Goal: Task Accomplishment & Management: Manage account settings

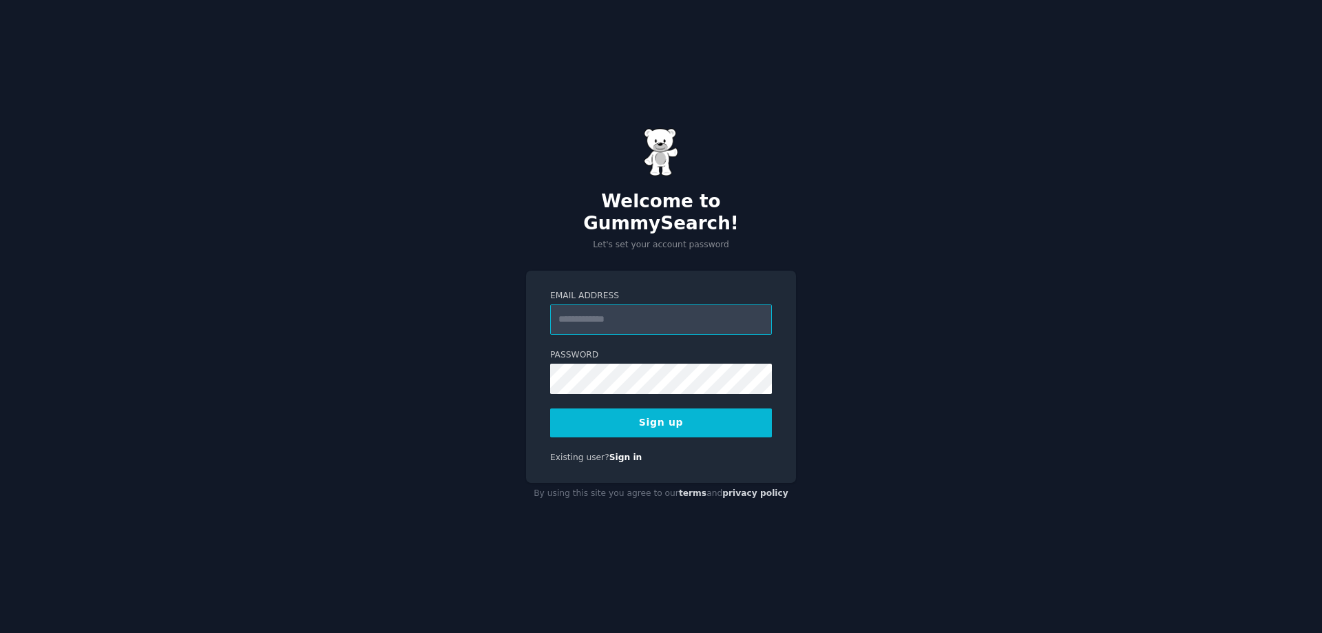
click at [629, 311] on input "Email Address" at bounding box center [661, 319] width 222 height 30
type input "**********"
click at [681, 408] on button "Sign up" at bounding box center [661, 422] width 222 height 29
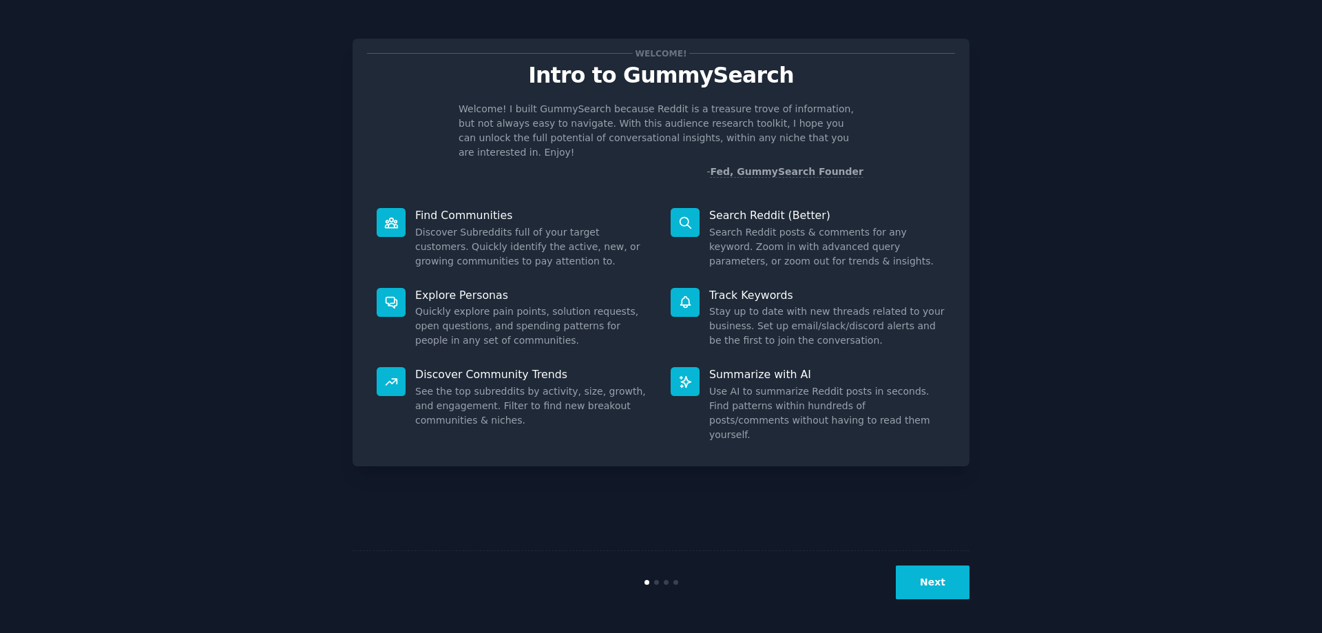
click at [926, 574] on button "Next" at bounding box center [933, 582] width 74 height 34
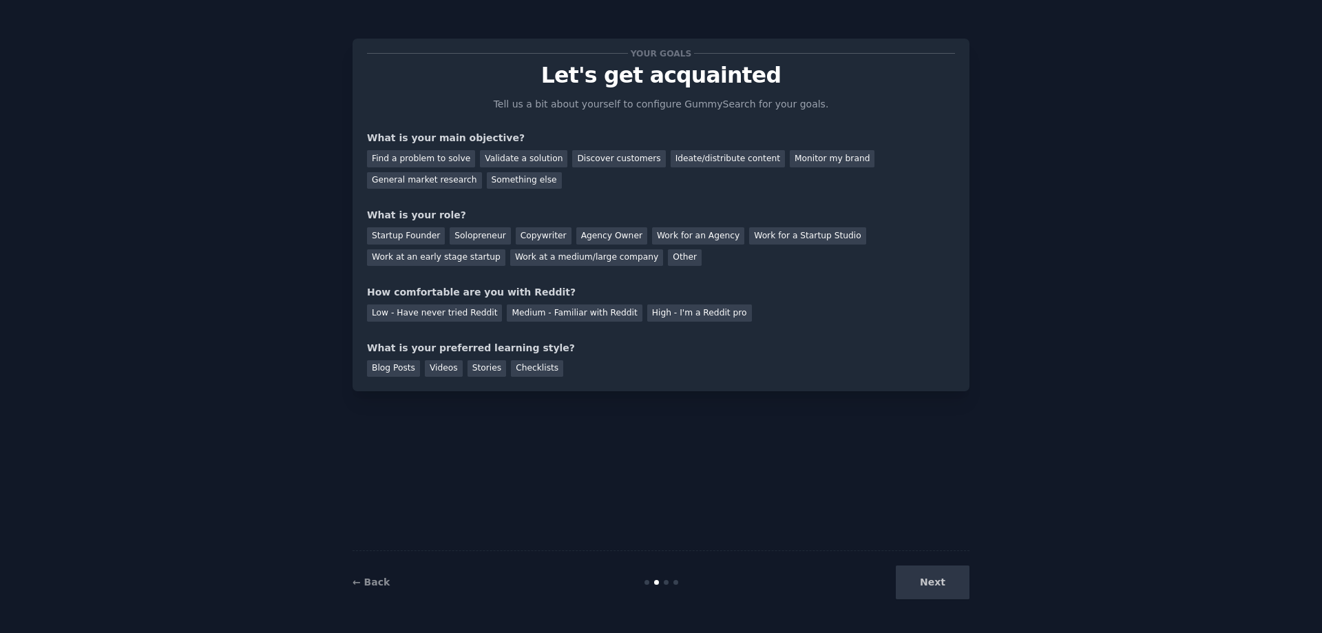
click at [943, 583] on div "Next" at bounding box center [867, 582] width 206 height 34
click at [550, 311] on div "Medium - Familiar with Reddit" at bounding box center [574, 312] width 135 height 17
click at [385, 367] on div "Blog Posts" at bounding box center [393, 368] width 53 height 17
click at [438, 372] on div "Videos" at bounding box center [444, 368] width 38 height 17
click at [479, 373] on div "Stories" at bounding box center [487, 368] width 39 height 17
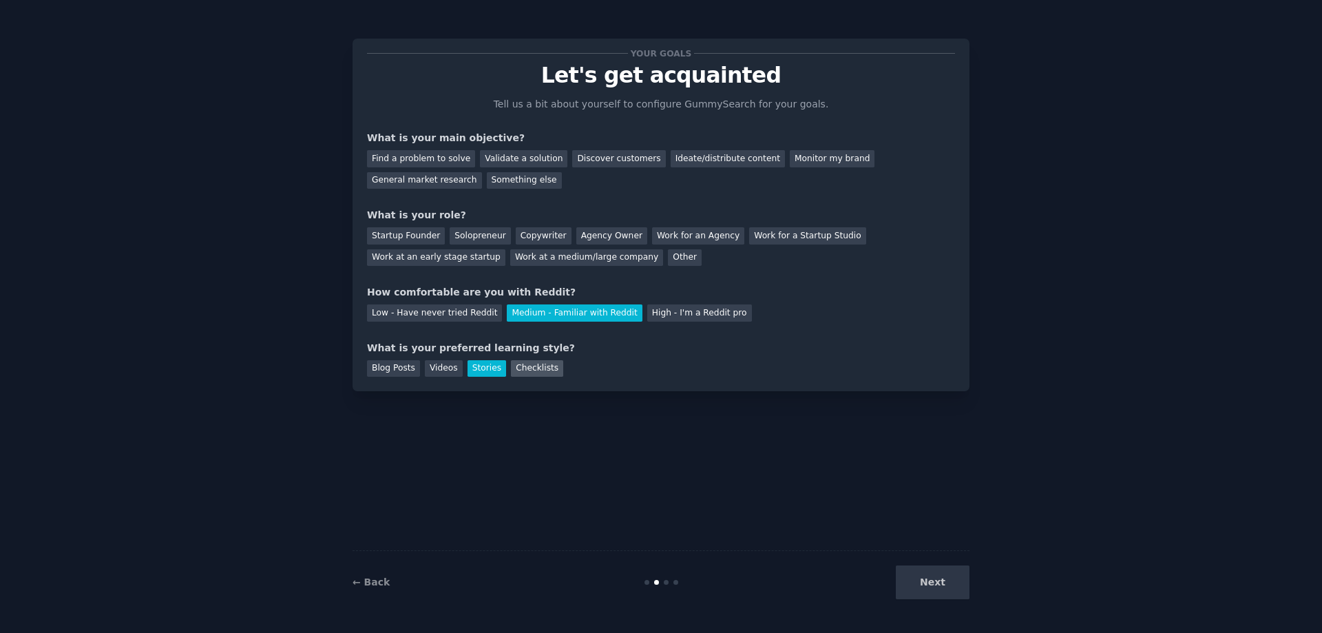
click at [511, 372] on div "Checklists" at bounding box center [537, 368] width 52 height 17
click at [433, 373] on div "Videos" at bounding box center [444, 368] width 38 height 17
click at [374, 367] on div "Blog Posts" at bounding box center [393, 368] width 53 height 17
click at [923, 585] on div "Next" at bounding box center [867, 582] width 206 height 34
click at [434, 157] on div "Find a problem to solve" at bounding box center [421, 158] width 108 height 17
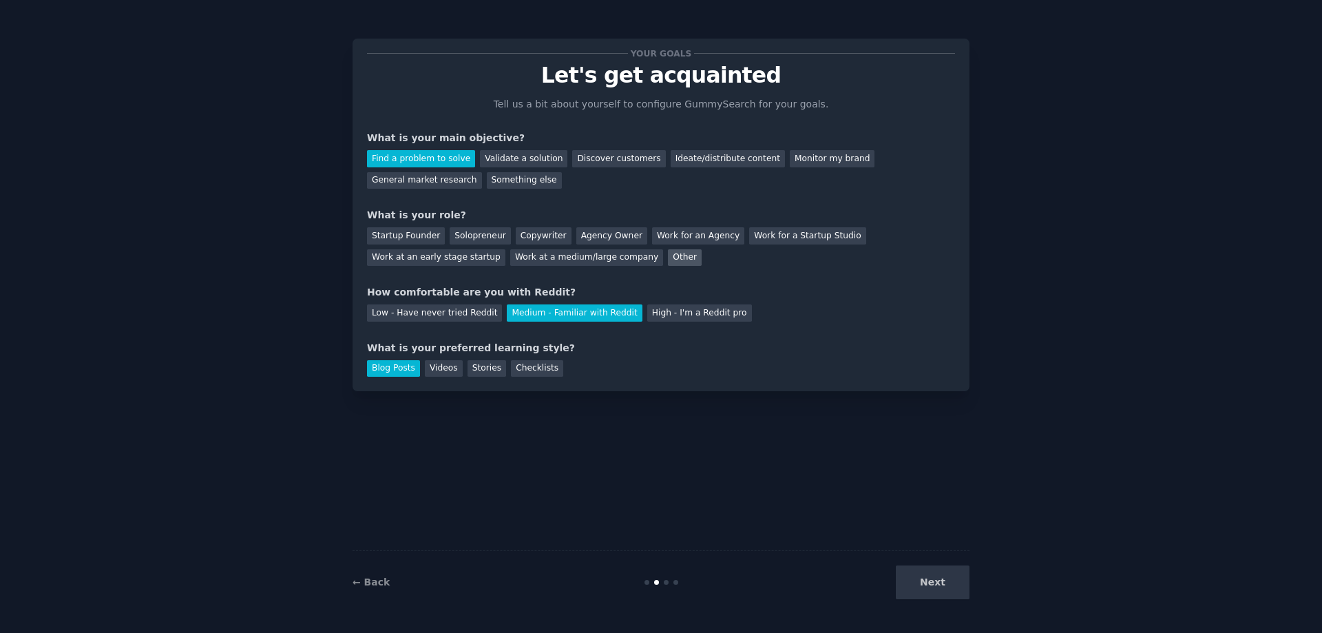
click at [668, 257] on div "Other" at bounding box center [685, 257] width 34 height 17
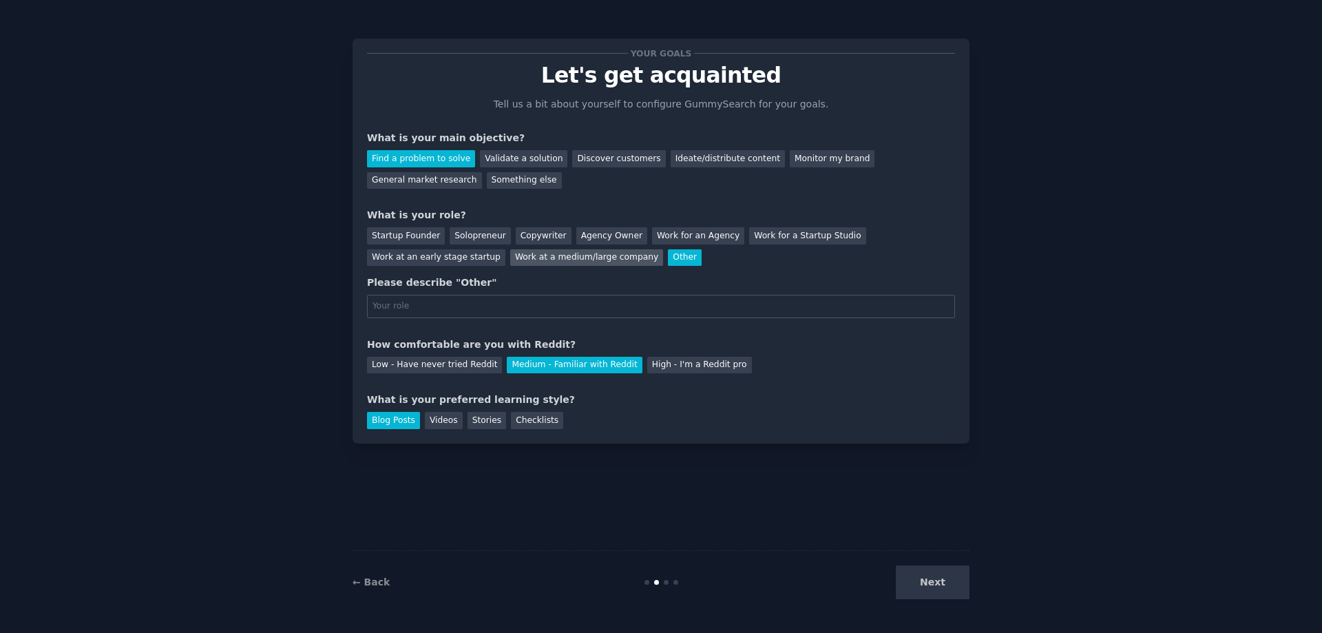
click at [510, 260] on div "Work at a medium/large company" at bounding box center [586, 257] width 153 height 17
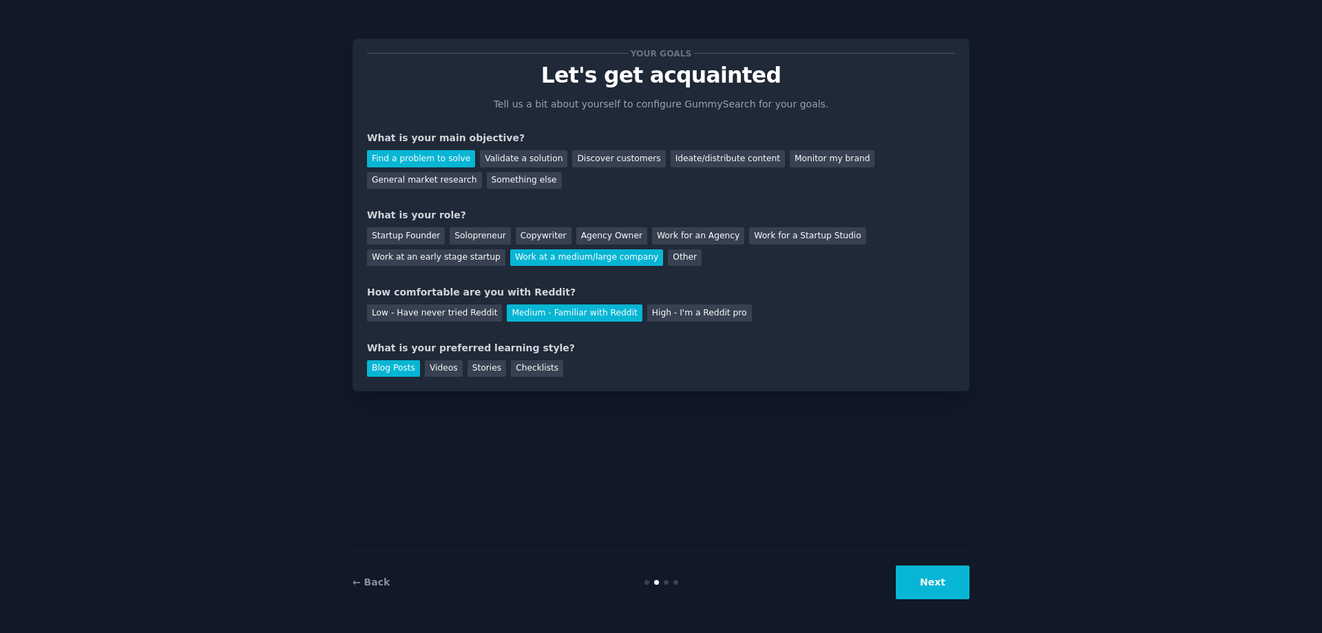
click at [941, 589] on button "Next" at bounding box center [933, 582] width 74 height 34
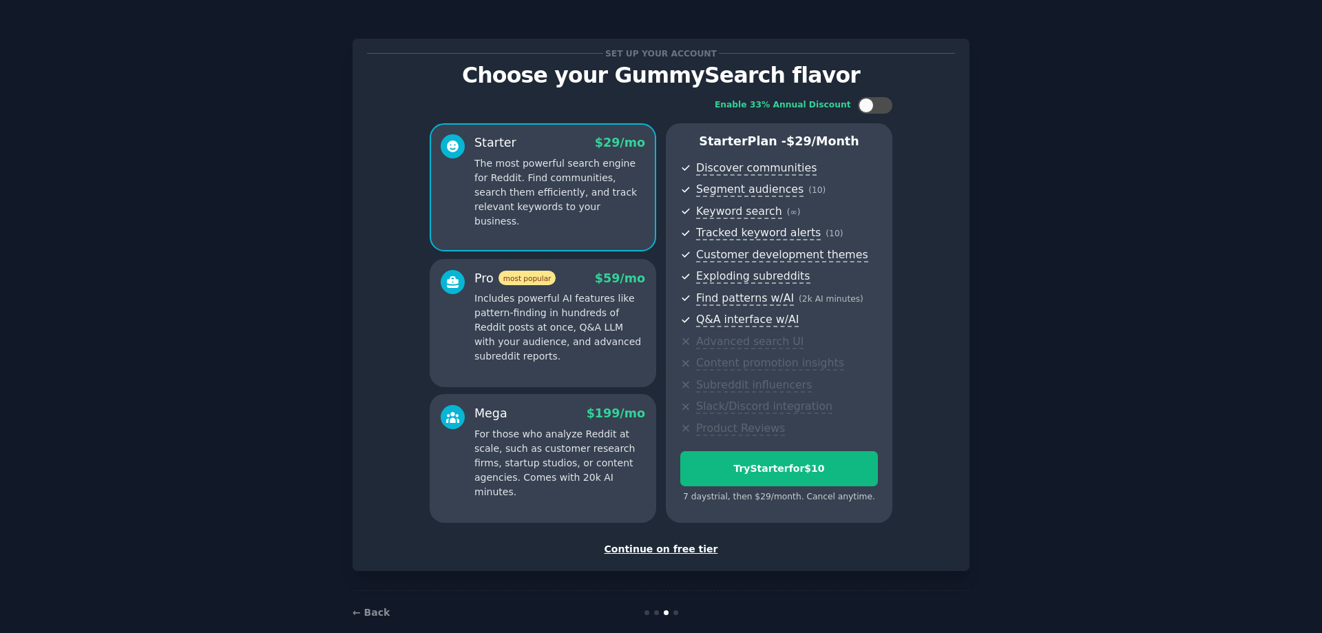
click at [683, 550] on div "Continue on free tier" at bounding box center [661, 549] width 588 height 14
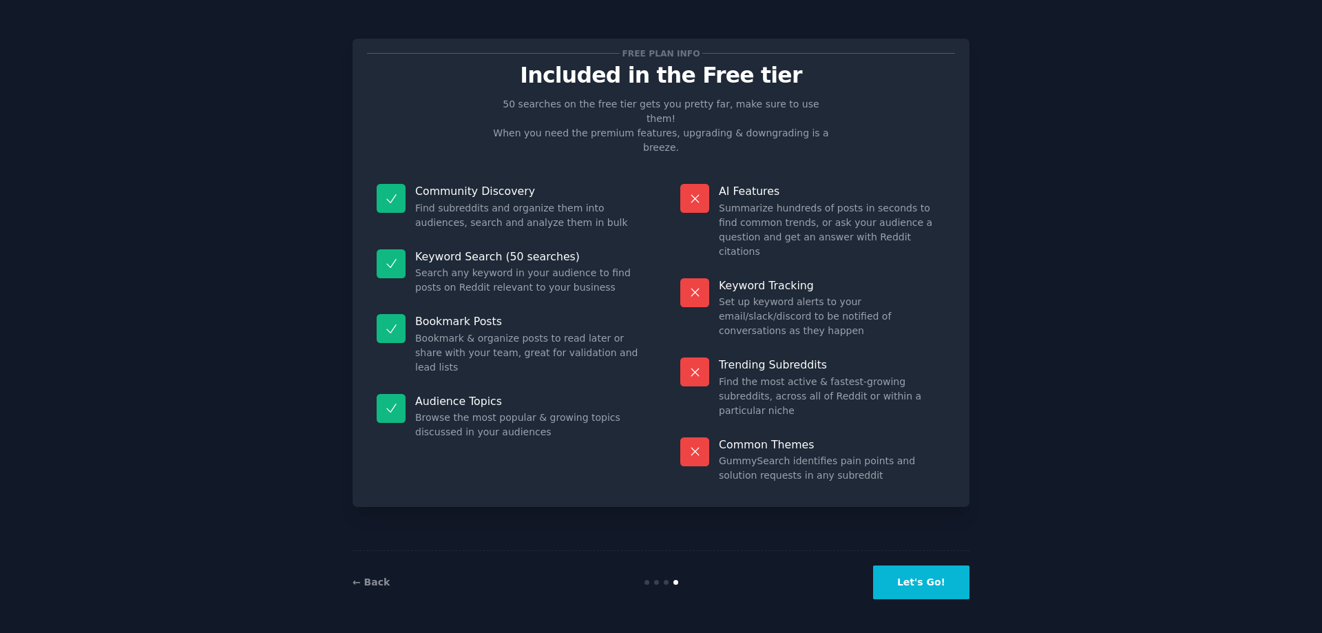
click at [924, 580] on button "Let's Go!" at bounding box center [921, 582] width 96 height 34
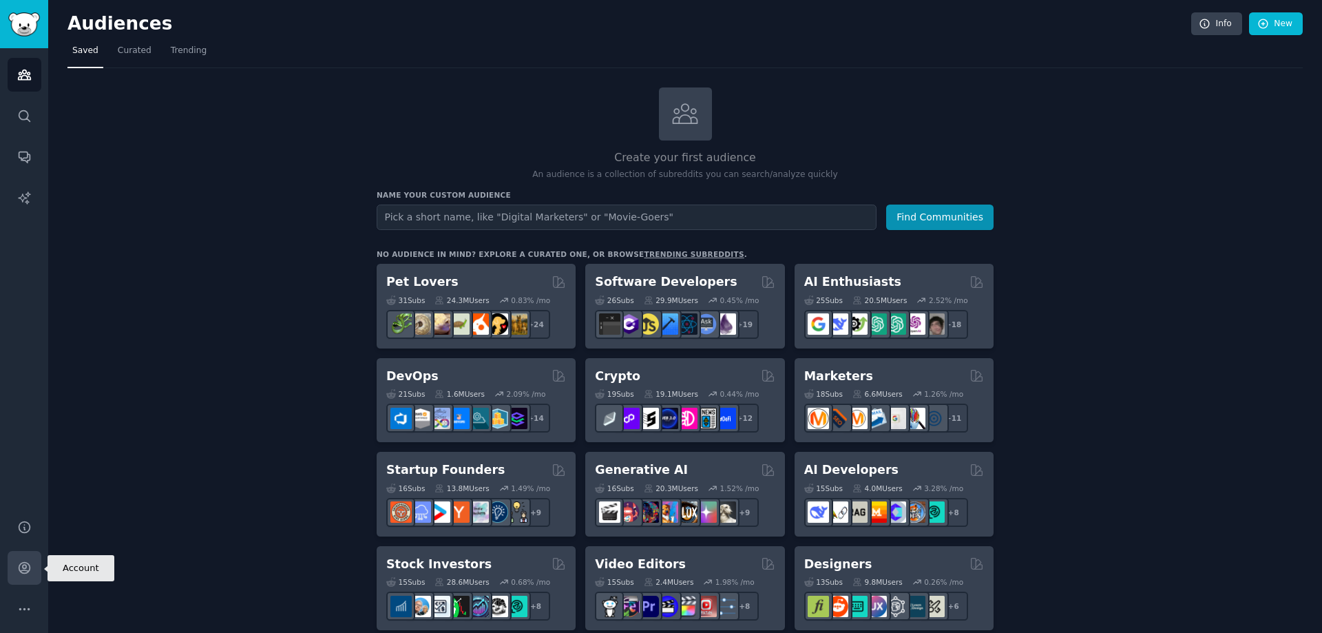
click at [28, 570] on icon "Sidebar" at bounding box center [24, 568] width 14 height 14
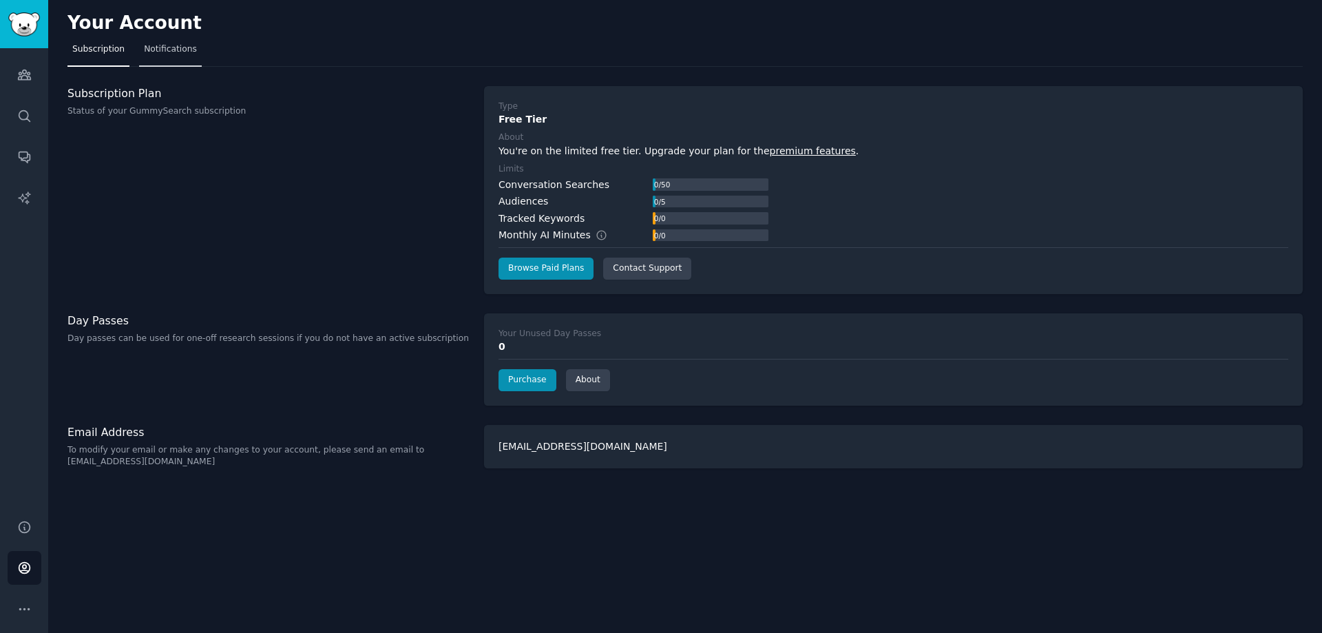
click at [167, 52] on span "Notifications" at bounding box center [170, 49] width 53 height 12
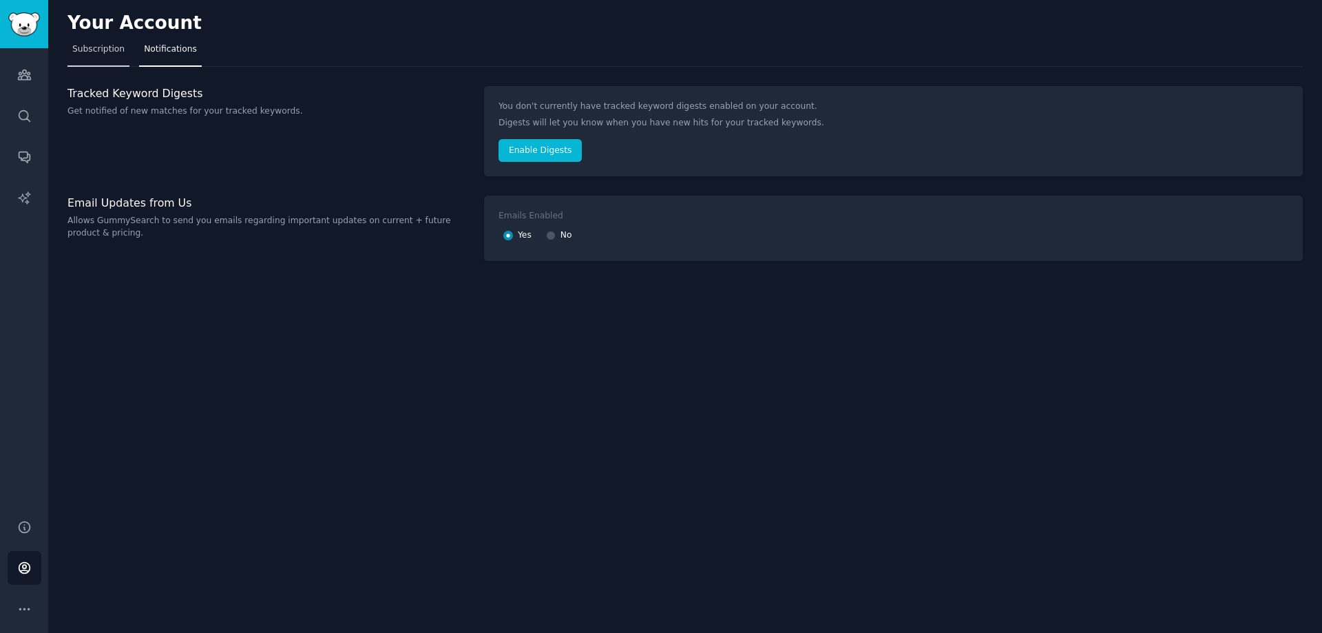
click at [87, 55] on span "Subscription" at bounding box center [98, 49] width 52 height 12
